Goal: Find specific page/section: Find specific page/section

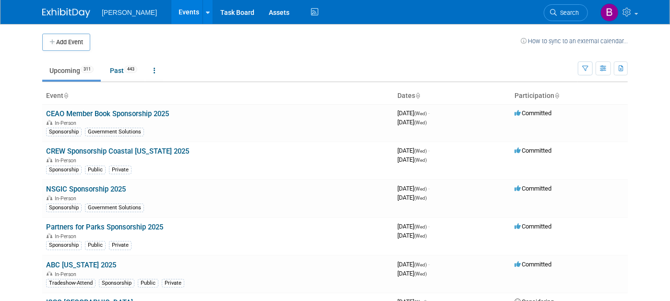
click at [564, 23] on li "Search" at bounding box center [565, 11] width 44 height 23
click at [559, 19] on link "Search" at bounding box center [565, 12] width 44 height 17
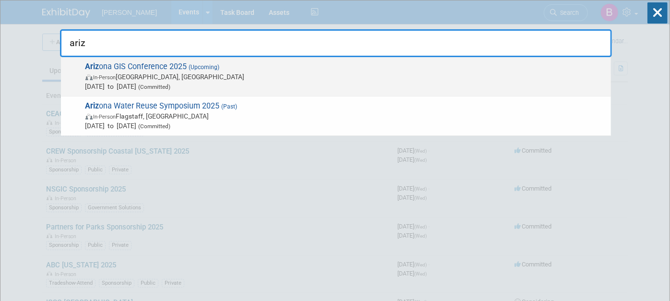
type input "ariz"
click at [326, 66] on span "Ariz ona GIS Conference 2025 (Upcoming) In-Person Prescott, AZ Aug 26, 2025 to …" at bounding box center [343, 76] width 523 height 29
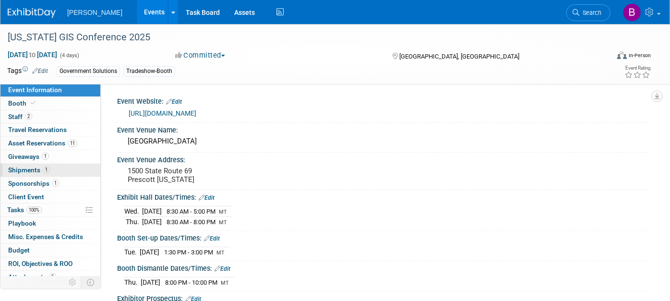
click at [22, 173] on link "1 Shipments 1" at bounding box center [50, 170] width 100 height 13
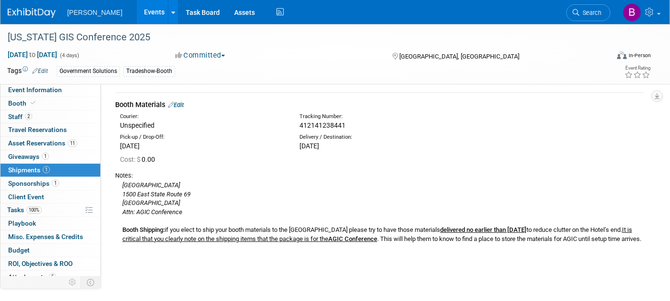
scroll to position [53, 0]
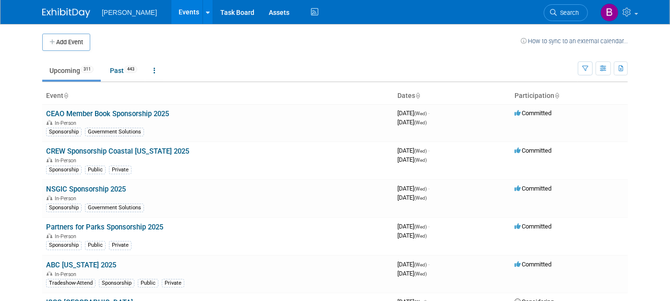
click at [576, 23] on div "Woolpert Events Add Event Bulk Upload Events Shareable Event Boards Recently Vi…" at bounding box center [334, 12] width 585 height 24
click at [576, 15] on span "Search" at bounding box center [567, 12] width 22 height 7
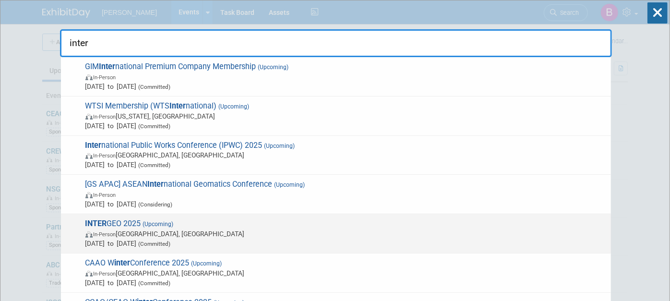
type input "inter"
click at [221, 229] on span "In-Person Frankfurt am Main, Germany" at bounding box center [345, 234] width 520 height 10
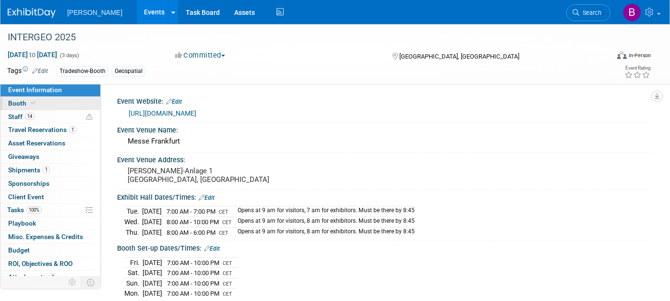
click at [47, 103] on link "Booth" at bounding box center [50, 103] width 100 height 13
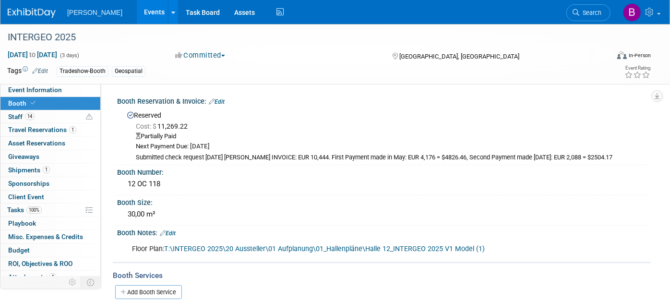
click at [211, 245] on link "T:\INTERGEO 2025\20 Aussteller\01 Aufplanung\01_Hallenpläne\Halle 12_INTERGEO 2…" at bounding box center [324, 249] width 320 height 8
drag, startPoint x: 126, startPoint y: 184, endPoint x: 164, endPoint y: 185, distance: 38.4
click at [164, 185] on div "12 OC 118" at bounding box center [383, 183] width 519 height 15
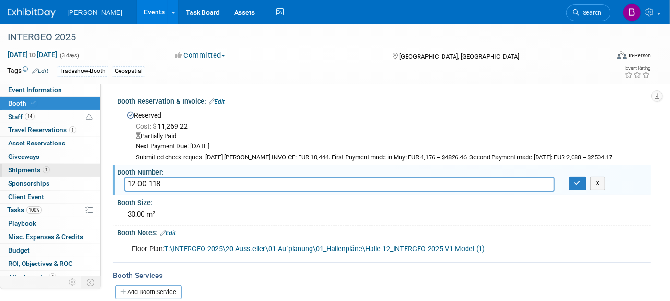
drag, startPoint x: 101, startPoint y: 170, endPoint x: 90, endPoint y: 168, distance: 11.1
click at [90, 168] on div "Event Information Event Info Booth Booth 14 Staff 14 Staff 1 Travel Reservation…" at bounding box center [335, 240] width 670 height 432
